Goal: Task Accomplishment & Management: Manage account settings

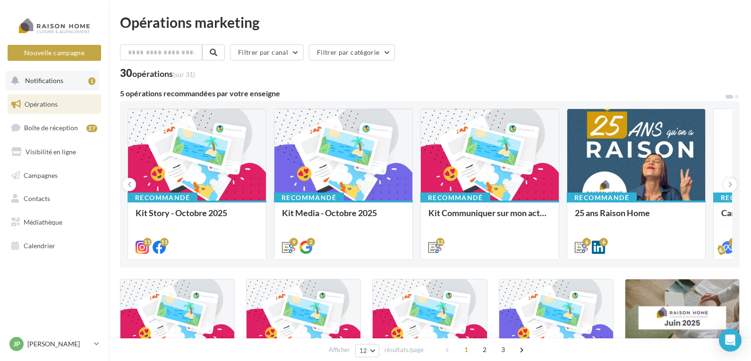
click at [45, 82] on span "Notifications" at bounding box center [44, 81] width 38 height 8
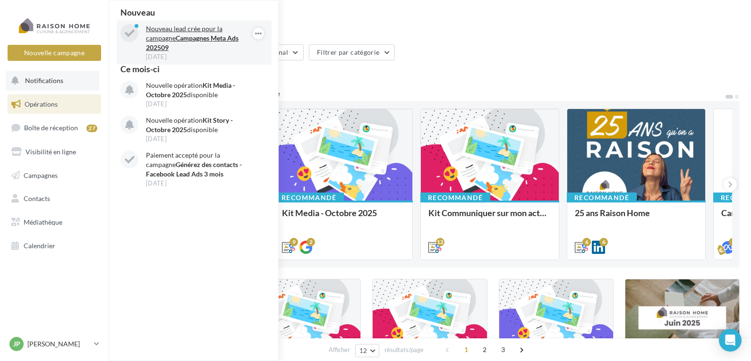
click at [188, 35] on strong "Campagnes Meta Ads 202509" at bounding box center [192, 42] width 93 height 17
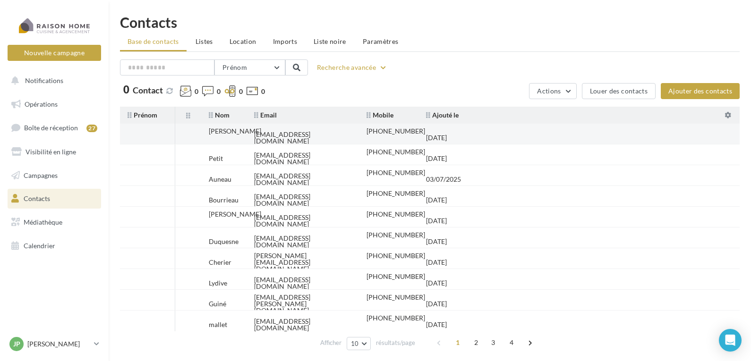
click at [333, 131] on div "[EMAIL_ADDRESS][DOMAIN_NAME]" at bounding box center [302, 137] width 97 height 13
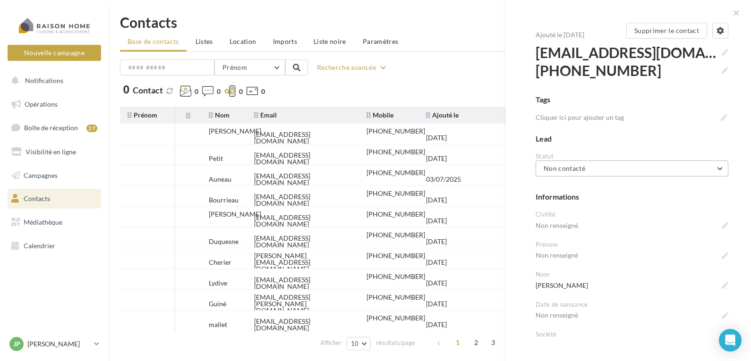
click at [589, 168] on button "Non contacté" at bounding box center [632, 169] width 193 height 16
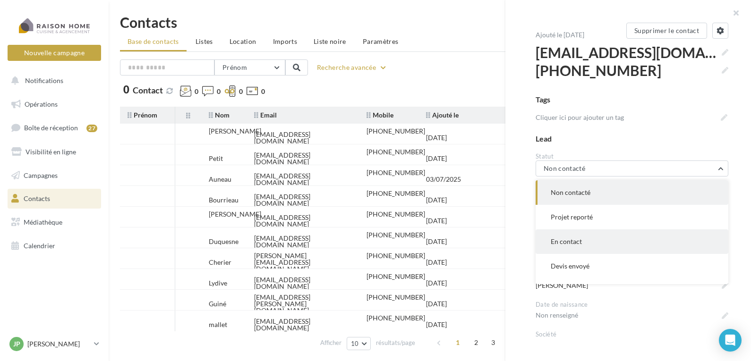
click at [579, 242] on span "En contact" at bounding box center [566, 242] width 31 height 8
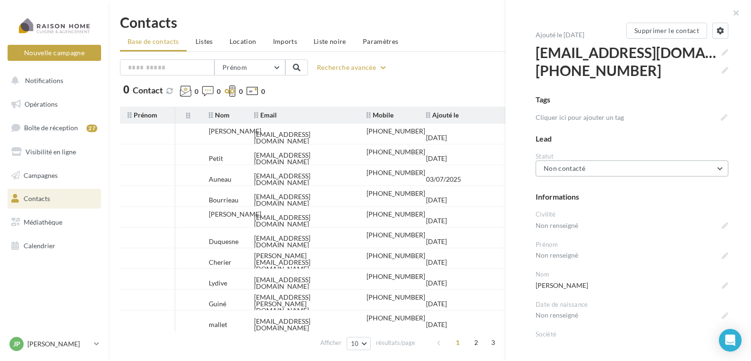
click at [606, 166] on button "Non contacté" at bounding box center [632, 169] width 193 height 16
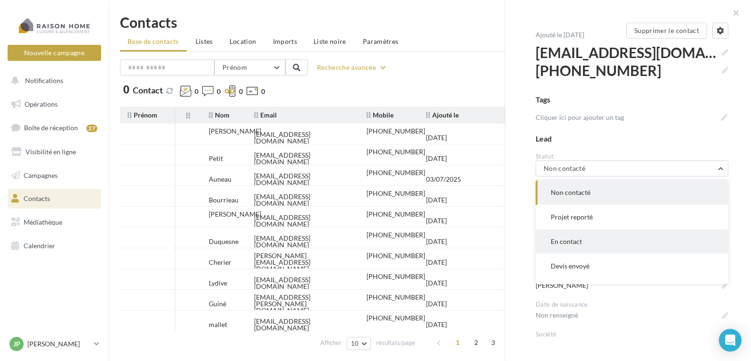
click at [554, 241] on span "En contact" at bounding box center [566, 242] width 31 height 8
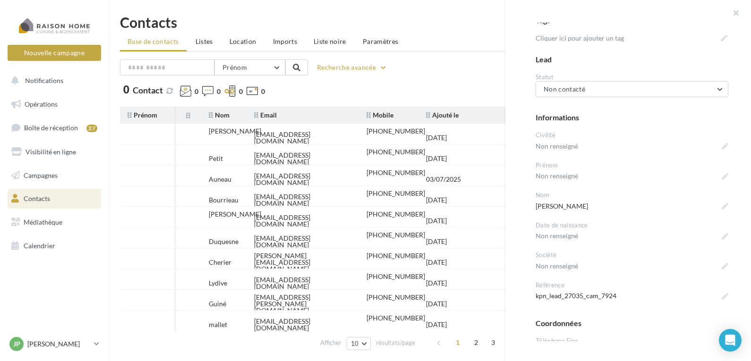
scroll to position [95, 0]
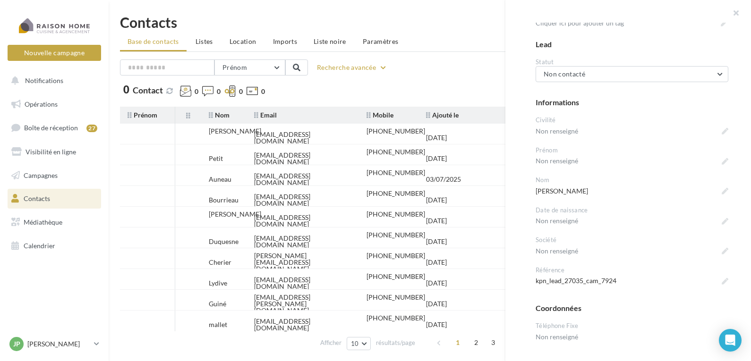
click at [453, 24] on h1 "Contacts" at bounding box center [430, 22] width 620 height 14
click at [738, 15] on button "button" at bounding box center [733, 14] width 38 height 28
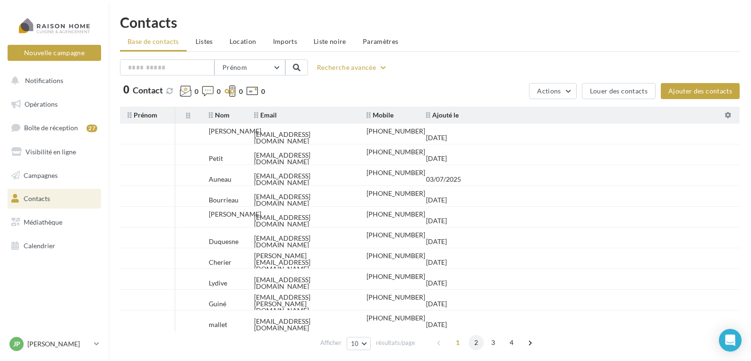
click at [478, 344] on span "2" at bounding box center [476, 343] width 15 height 15
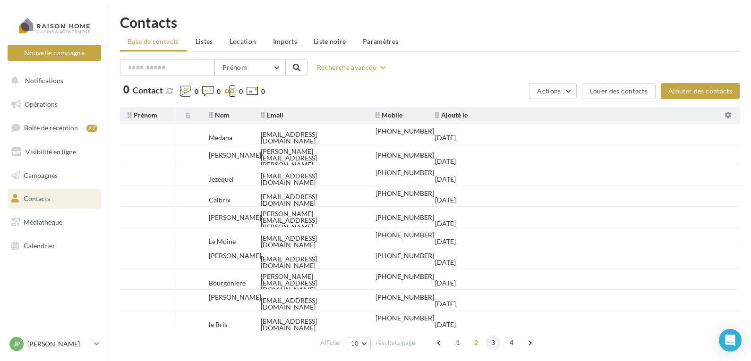
click at [491, 344] on span "3" at bounding box center [493, 343] width 15 height 15
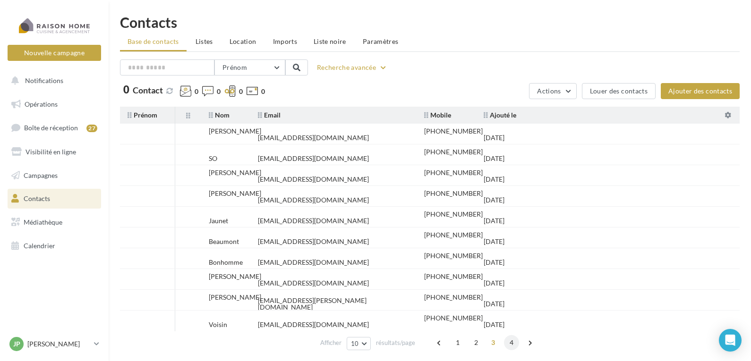
click at [509, 344] on span "4" at bounding box center [511, 343] width 15 height 15
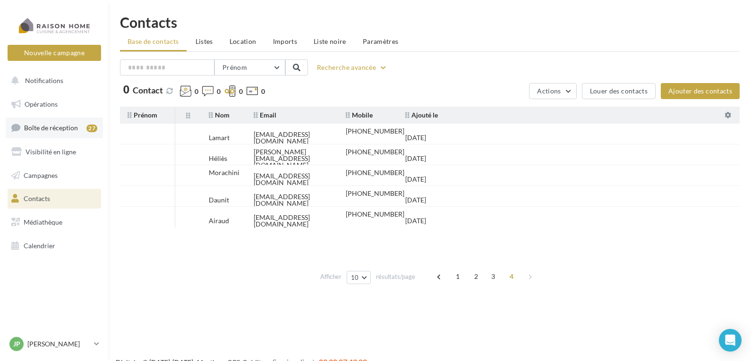
click at [50, 127] on span "Boîte de réception" at bounding box center [51, 128] width 54 height 8
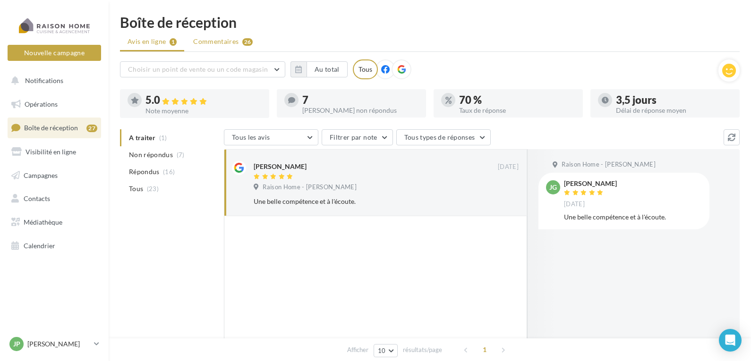
click at [209, 41] on span "Commentaires" at bounding box center [215, 41] width 45 height 9
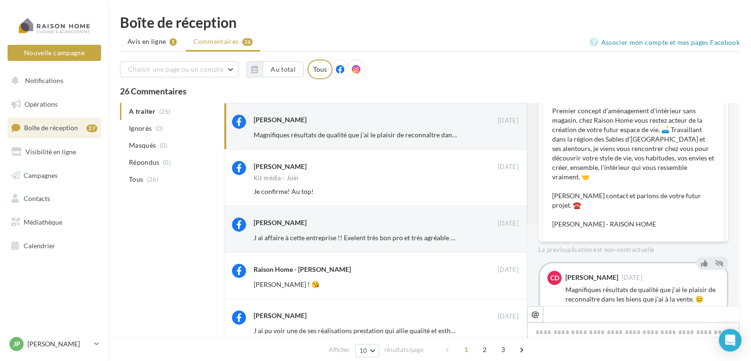
scroll to position [84, 0]
click at [701, 259] on icon at bounding box center [704, 262] width 7 height 7
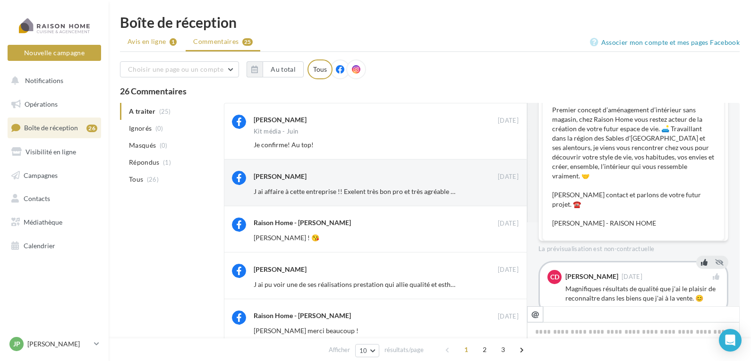
click at [146, 39] on span "Avis en ligne" at bounding box center [147, 41] width 39 height 9
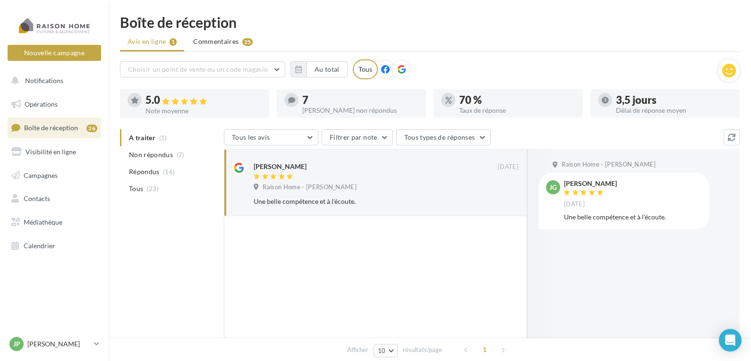
click at [609, 216] on div "Une belle compétence et à l'écoute." at bounding box center [633, 217] width 138 height 9
click at [53, 77] on span "Notifications" at bounding box center [44, 81] width 38 height 8
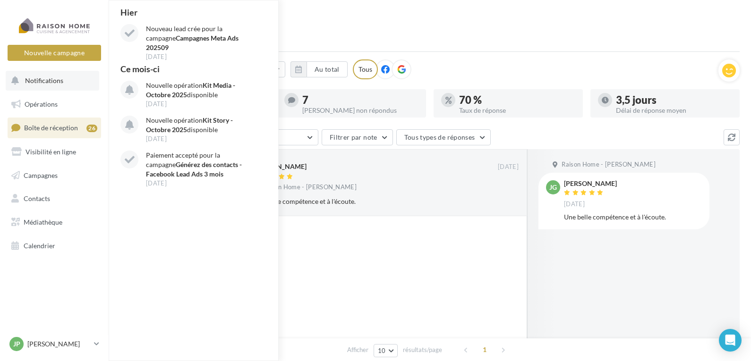
click at [189, 237] on div "Hier Nouveau lead crée pour la campagne Campagnes Meta Ads 202509 28 sept. Ce m…" at bounding box center [194, 180] width 170 height 361
